Goal: Task Accomplishment & Management: Use online tool/utility

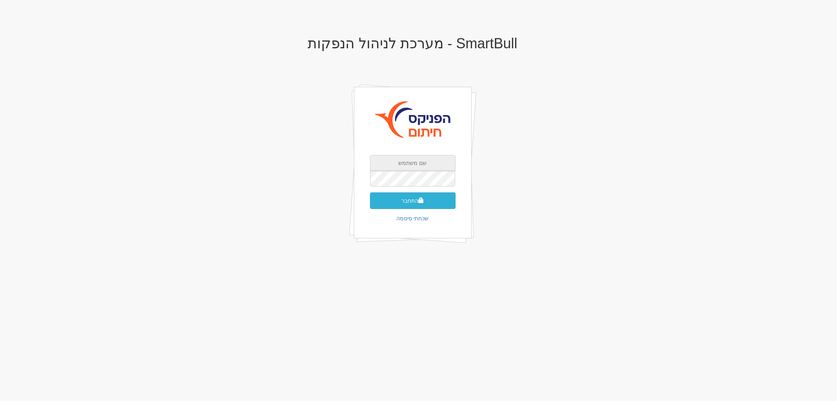
type input "[EMAIL_ADDRESS][DOMAIN_NAME]"
click at [413, 203] on button "התחבר" at bounding box center [413, 200] width 86 height 16
click at [426, 183] on input "text" at bounding box center [413, 191] width 86 height 16
type input "494607"
click at [397, 204] on button "התחבר" at bounding box center [413, 212] width 86 height 16
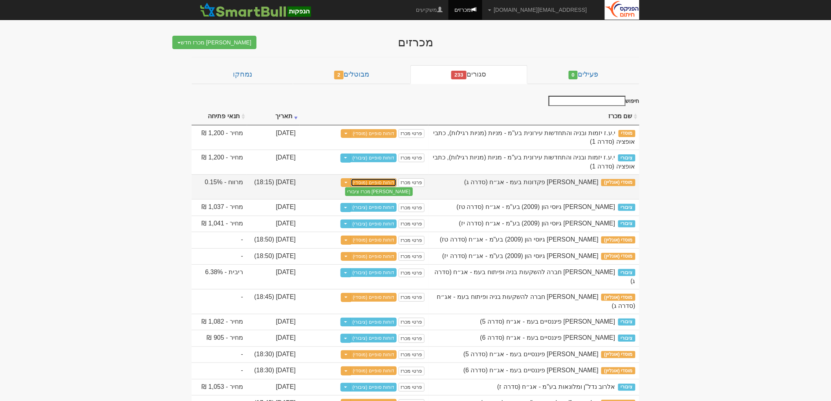
click at [387, 182] on link "דוחות סופיים (מוסדי)" at bounding box center [374, 182] width 46 height 9
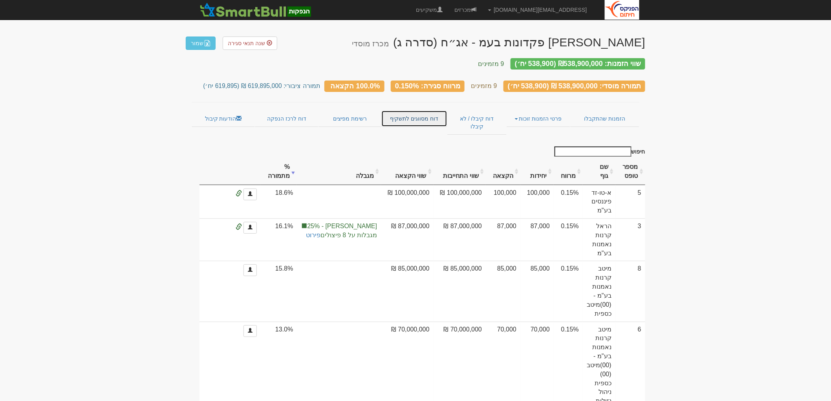
click at [429, 111] on link "דוח מסווגים לתשקיף" at bounding box center [414, 118] width 66 height 16
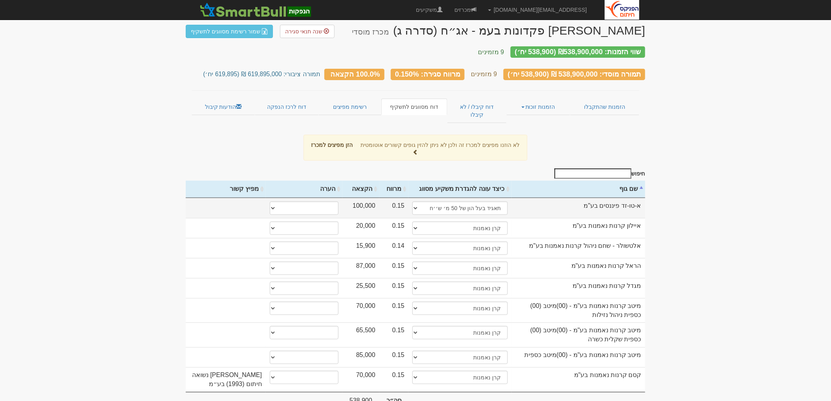
scroll to position [21, 0]
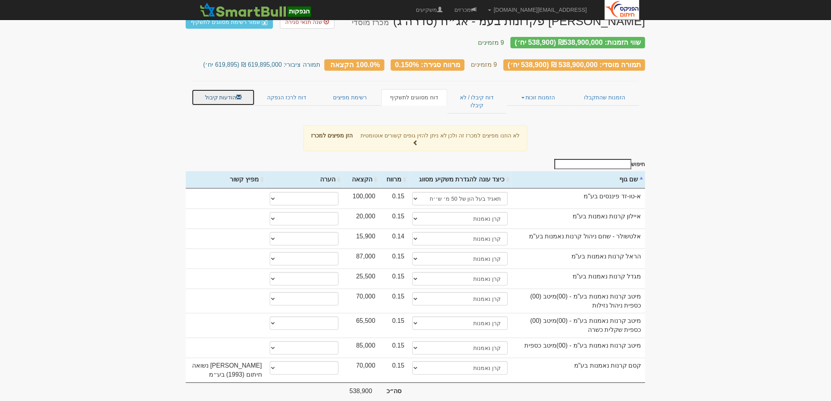
click at [243, 89] on link "הודעות קיבול" at bounding box center [223, 97] width 63 height 16
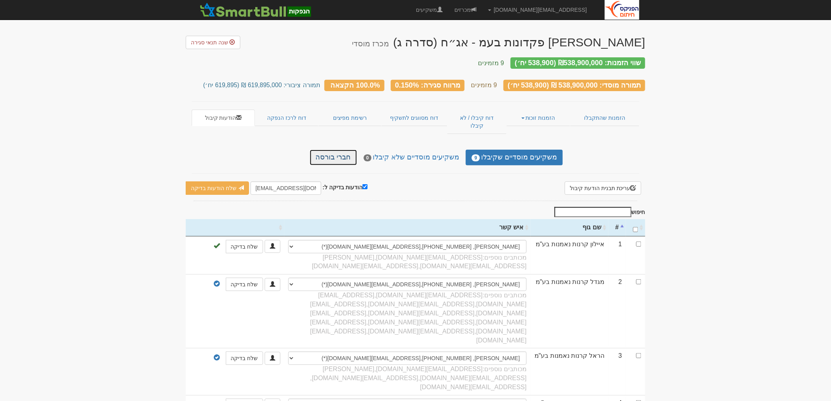
click at [355, 150] on link "חברי בורסה" at bounding box center [333, 158] width 47 height 16
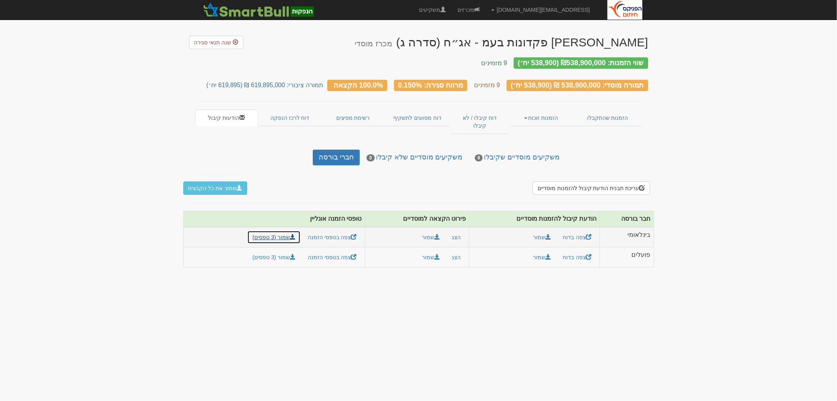
click at [290, 230] on link "שמור (3 טפסים)" at bounding box center [273, 236] width 53 height 13
click at [286, 250] on link "שמור (3 טפסים)" at bounding box center [273, 256] width 53 height 13
click at [538, 110] on link "הזמנות זוכות" at bounding box center [541, 118] width 63 height 16
click at [536, 138] on link "אנשי קשר וחשבונות" at bounding box center [542, 143] width 62 height 10
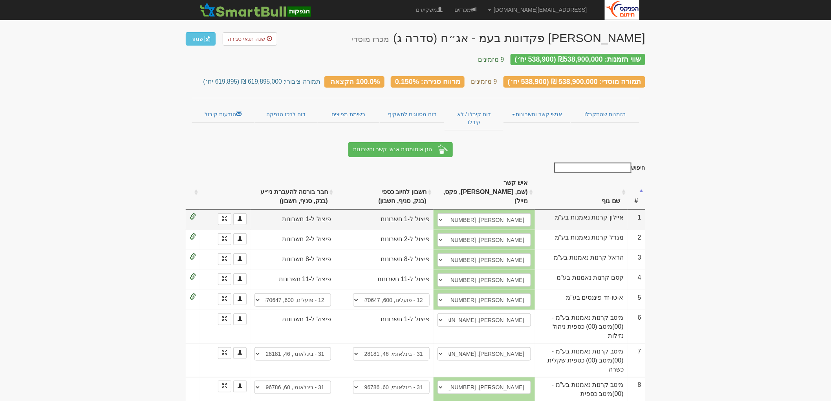
scroll to position [5, 0]
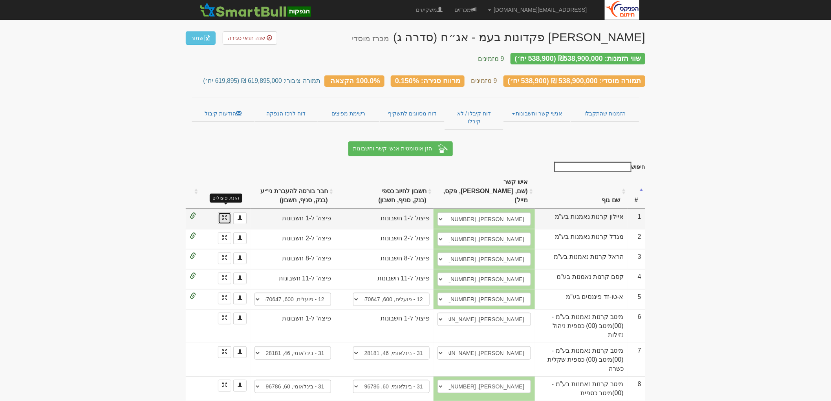
click at [222, 215] on span at bounding box center [224, 217] width 5 height 5
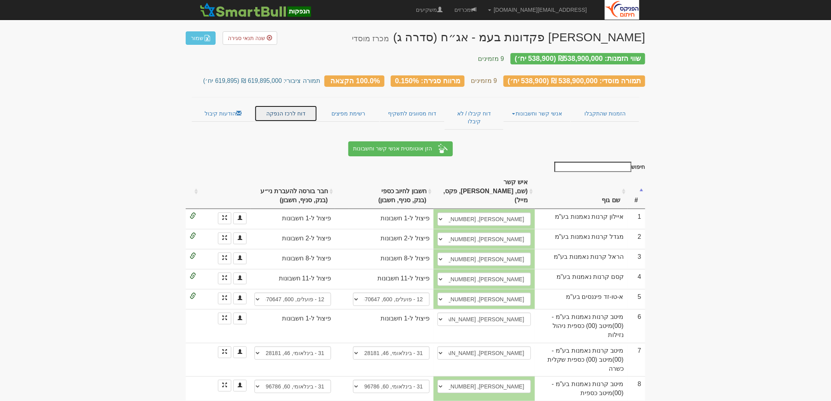
click at [301, 105] on link "דוח לרכז הנפקה" at bounding box center [285, 113] width 63 height 16
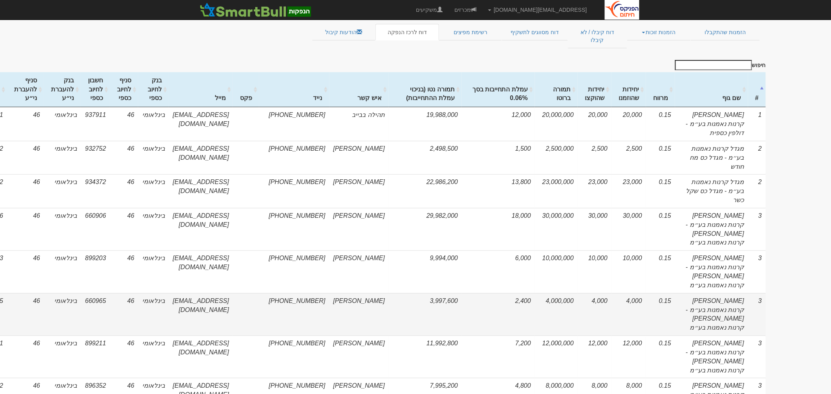
scroll to position [0, -120]
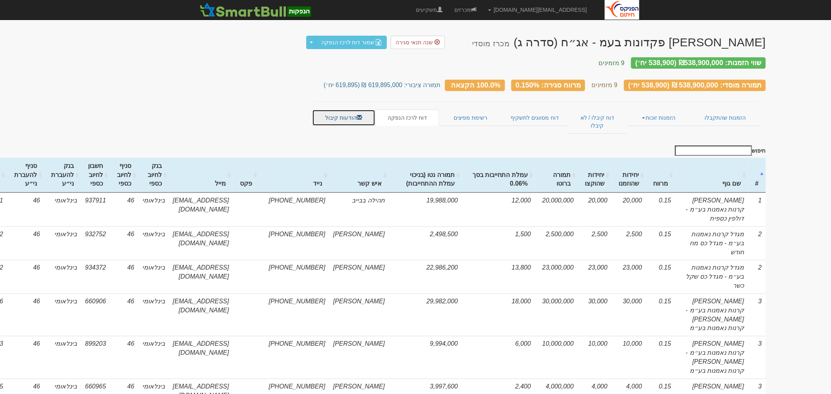
click at [350, 112] on link "הודעות קיבול" at bounding box center [343, 118] width 63 height 16
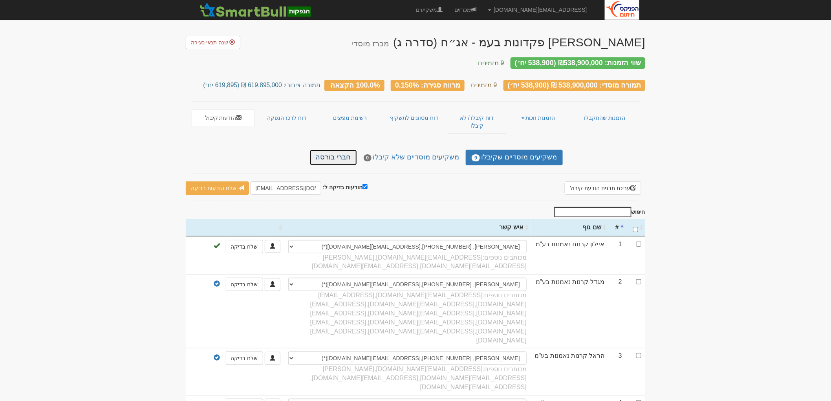
click at [345, 150] on link "חברי בורסה" at bounding box center [333, 158] width 47 height 16
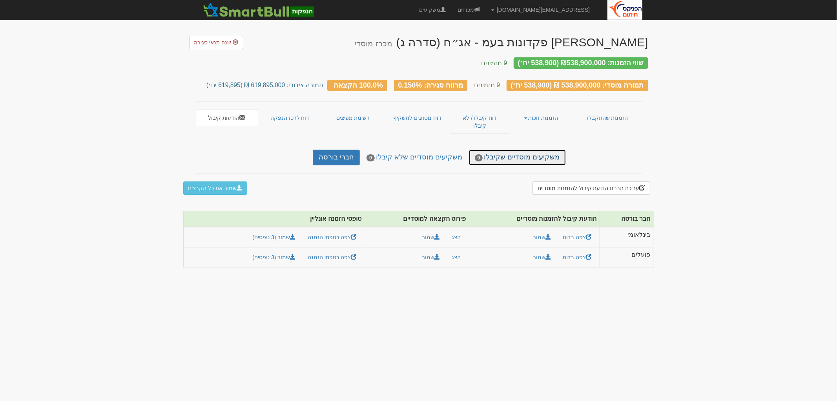
click at [510, 150] on link "משקיעים מוסדיים שקיבלו 9" at bounding box center [517, 158] width 97 height 16
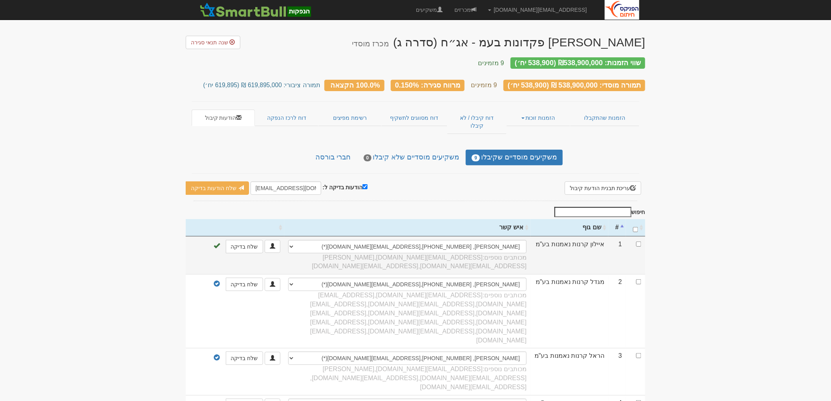
click at [639, 236] on td at bounding box center [635, 255] width 19 height 38
click at [639, 241] on input "checkbox" at bounding box center [638, 243] width 5 height 5
checkbox input "true"
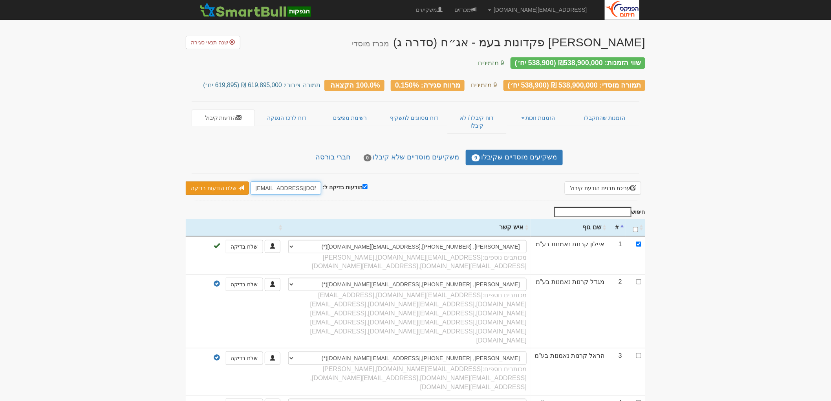
drag, startPoint x: 268, startPoint y: 173, endPoint x: 246, endPoint y: 173, distance: 22.0
click at [246, 181] on div "הודעות בדיקה ל: hitum@fnxu.co.il שלח הודעות בדיקה שלח מיילים בלבד שלח לאונליין …" at bounding box center [277, 187] width 182 height 13
type input "MOSADI@fnxu.co.il"
click at [229, 181] on link "שלח הודעות בדיקה" at bounding box center [217, 187] width 63 height 13
click at [229, 173] on body "tzachib@fnxu.co.il הגדרות חשבונות הנפקה תבניות הודעות קיבול X" at bounding box center [418, 280] width 837 height 561
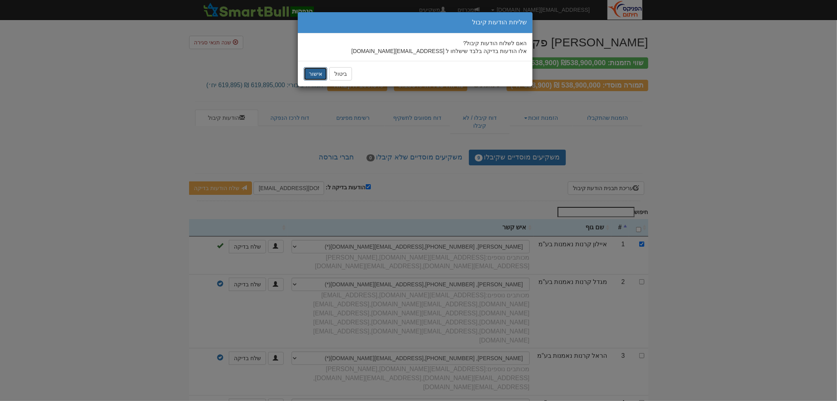
click at [319, 77] on button "אישור" at bounding box center [316, 73] width 24 height 13
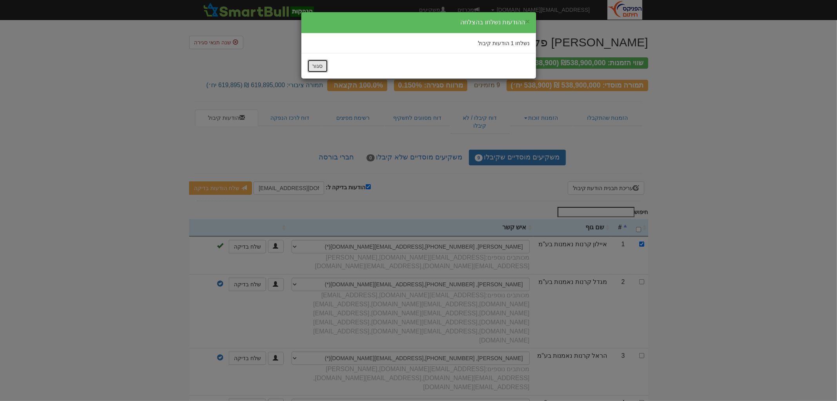
click at [320, 67] on button "סגור" at bounding box center [317, 65] width 21 height 13
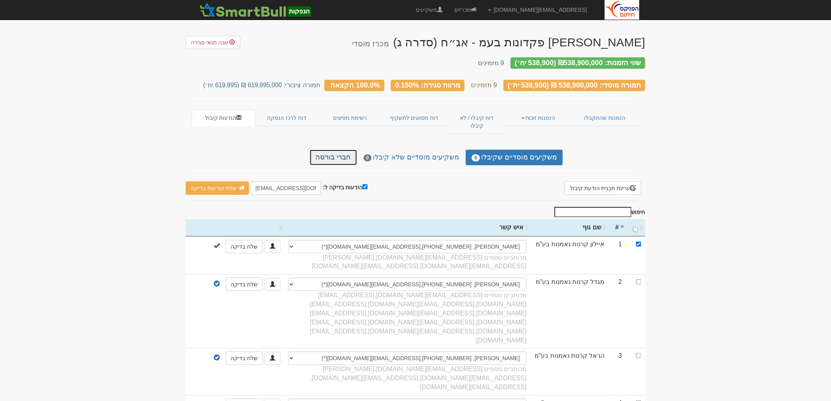
click at [344, 150] on link "חברי בורסה" at bounding box center [333, 158] width 47 height 16
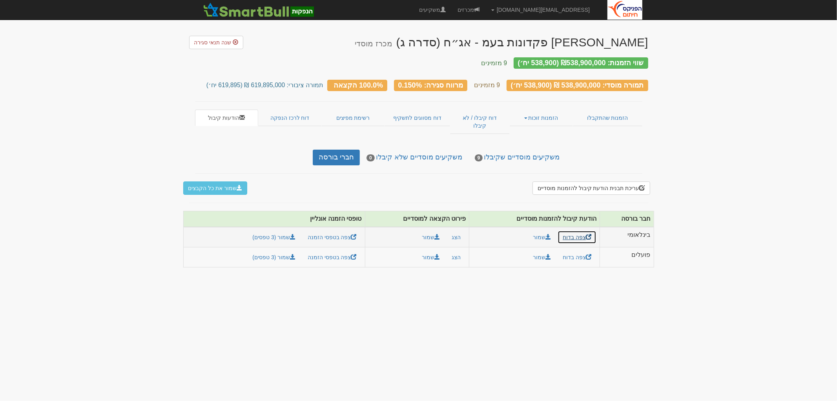
click at [576, 230] on link "צפה בדוח" at bounding box center [577, 236] width 39 height 13
click at [454, 230] on button "הצג" at bounding box center [456, 236] width 19 height 13
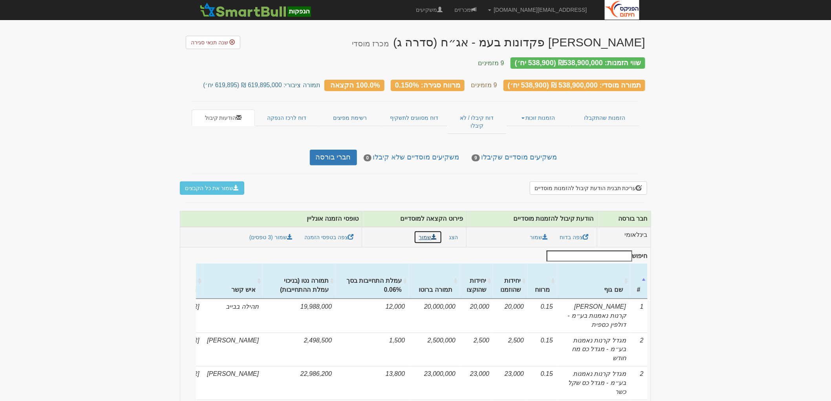
click at [424, 230] on button "שמור" at bounding box center [428, 236] width 28 height 13
click at [638, 227] on td "בינלאומי" at bounding box center [624, 237] width 54 height 20
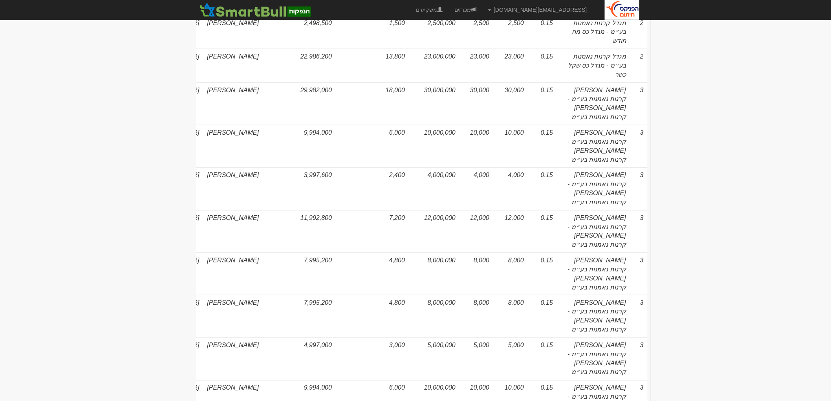
scroll to position [394, 0]
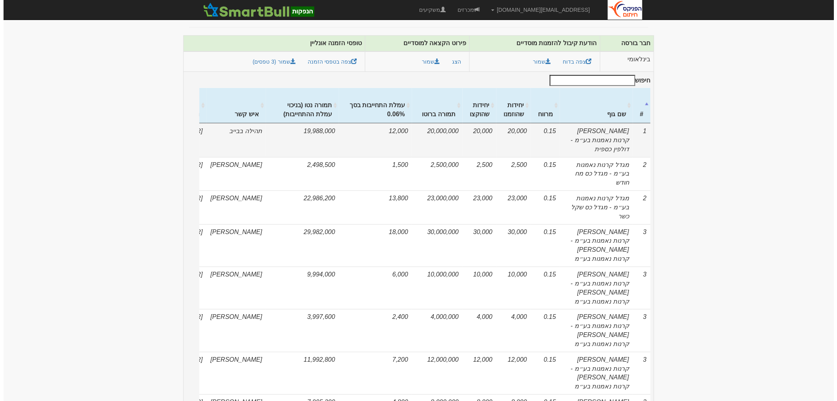
scroll to position [0, 0]
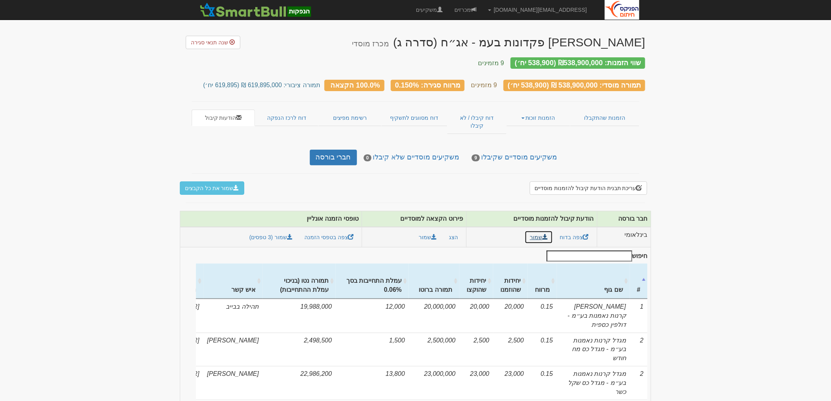
click at [543, 234] on span at bounding box center [544, 236] width 5 height 5
click at [538, 230] on link "שמור" at bounding box center [538, 236] width 28 height 13
click at [615, 181] on button "עריכת תבנית הודעת קיבול להזמנות מוסדיים" at bounding box center [588, 187] width 117 height 13
click at [600, 181] on button "עריכת תבנית הודעת קיבול להזמנות מוסדיים" at bounding box center [588, 187] width 117 height 13
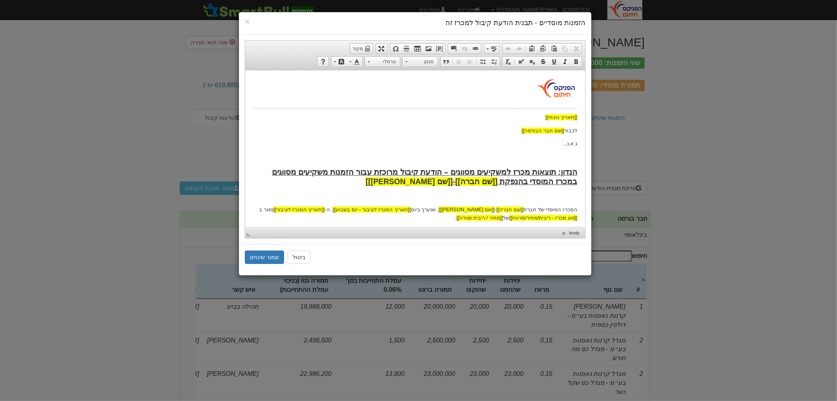
click at [528, 78] on p at bounding box center [415, 90] width 324 height 25
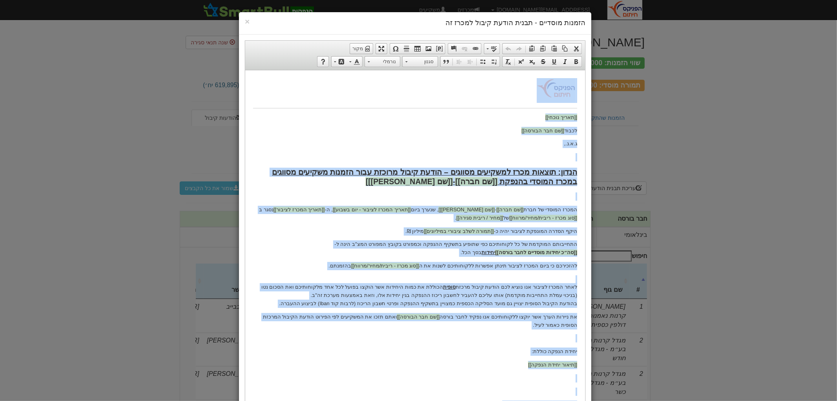
click at [498, 173] on strong "הנדון: תוצאות מכרז למשקיעים מסווגים – הודעת קיבול מרוכזת עבור הזמנות משקיעים מס…" at bounding box center [424, 176] width 305 height 18
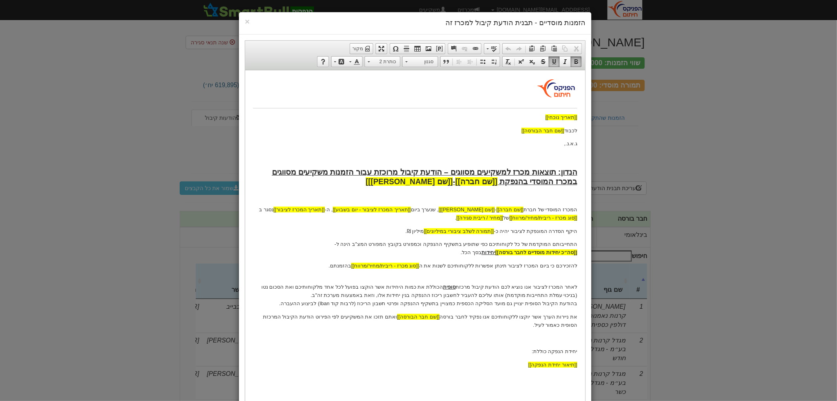
drag, startPoint x: 410, startPoint y: 230, endPoint x: 583, endPoint y: 231, distance: 172.7
click at [583, 231] on html "[[תאריך נוכחי]] לכבוד [[שם חבר הבורסה]] ג.א.נ., הנדון: תוצאות מכרז למשקיעים מסו…" at bounding box center [415, 243] width 340 height 346
drag, startPoint x: 453, startPoint y: 217, endPoint x: 834, endPoint y: 302, distance: 391.4
click at [581, 215] on html "[[תאריך נוכחי]] לכבוד [[שם חבר הבורסה]] ג.א.נ., הנדון: תוצאות מכרז למשקיעים מסו…" at bounding box center [415, 243] width 340 height 346
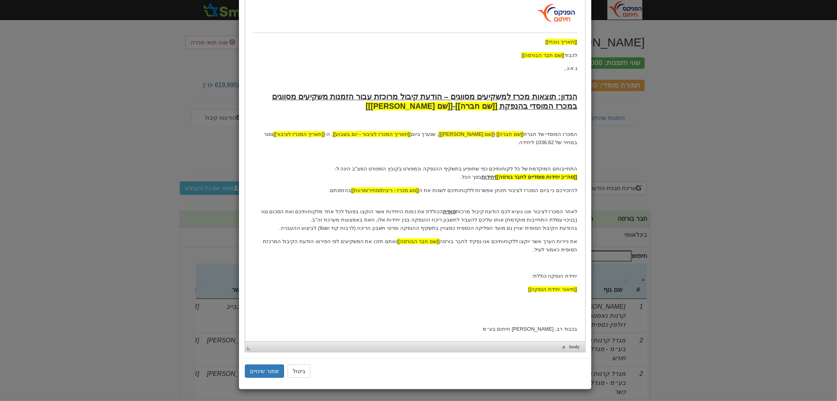
scroll to position [76, 0]
click at [273, 366] on button "שמור שינויים" at bounding box center [264, 370] width 39 height 13
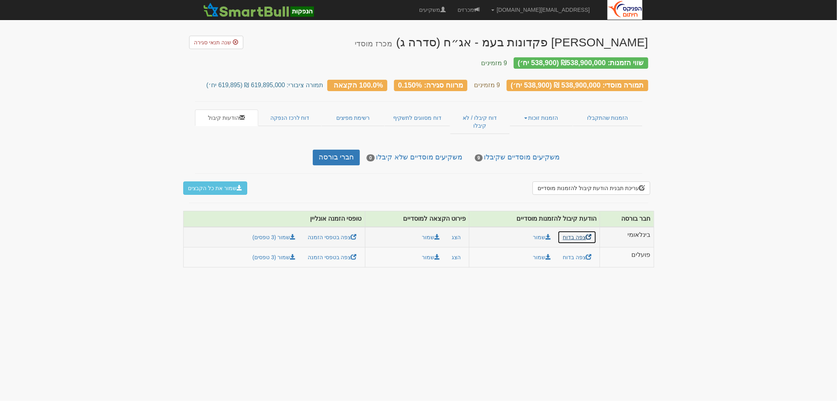
click at [583, 230] on link "צפה בדוח" at bounding box center [577, 236] width 39 height 13
click at [427, 230] on button "שמור" at bounding box center [431, 236] width 28 height 13
click at [427, 250] on button "שמור" at bounding box center [431, 256] width 28 height 13
click at [453, 230] on button "הצג" at bounding box center [456, 236] width 19 height 13
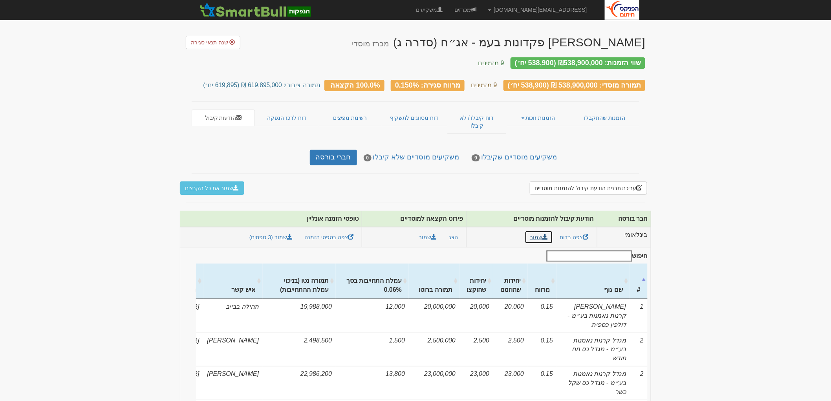
click at [532, 230] on link "שמור" at bounding box center [538, 236] width 28 height 13
click at [429, 230] on button "שמור" at bounding box center [428, 236] width 28 height 13
click at [647, 227] on td "בינלאומי" at bounding box center [624, 237] width 54 height 20
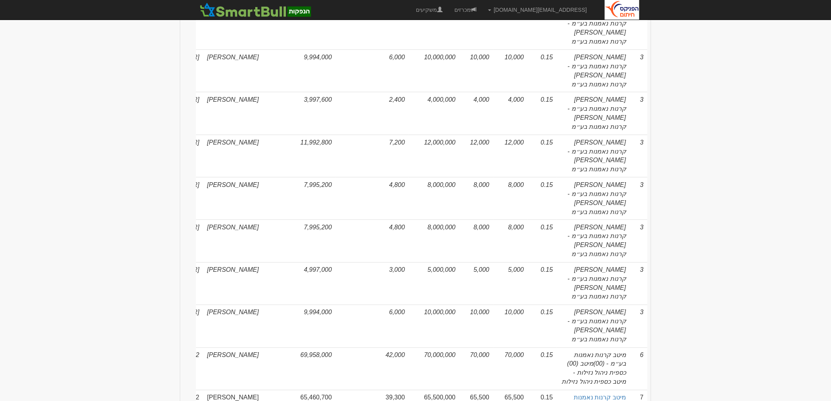
scroll to position [394, 0]
